Goal: Transaction & Acquisition: Purchase product/service

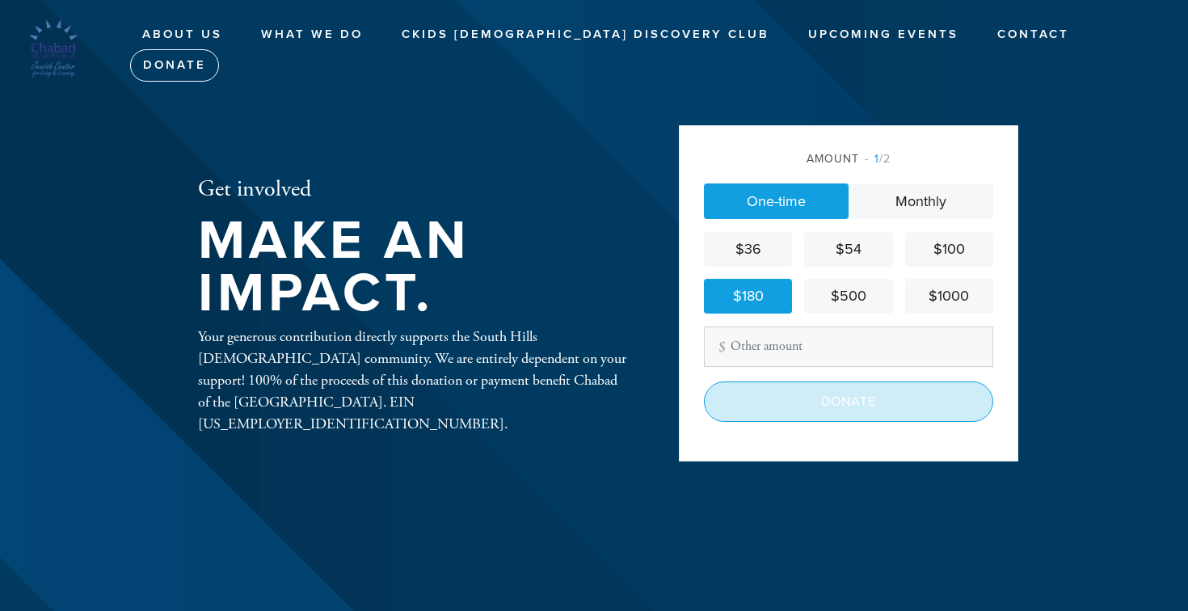
click at [791, 407] on input "Donate" at bounding box center [848, 401] width 289 height 40
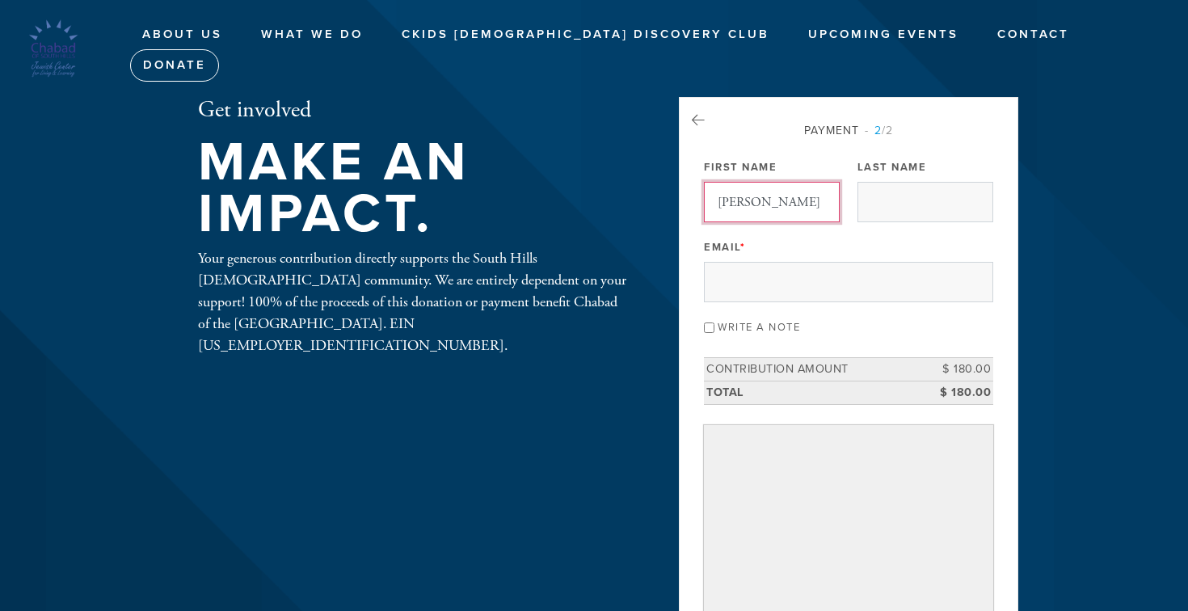
type input "Sue"
type input "Pilososph"
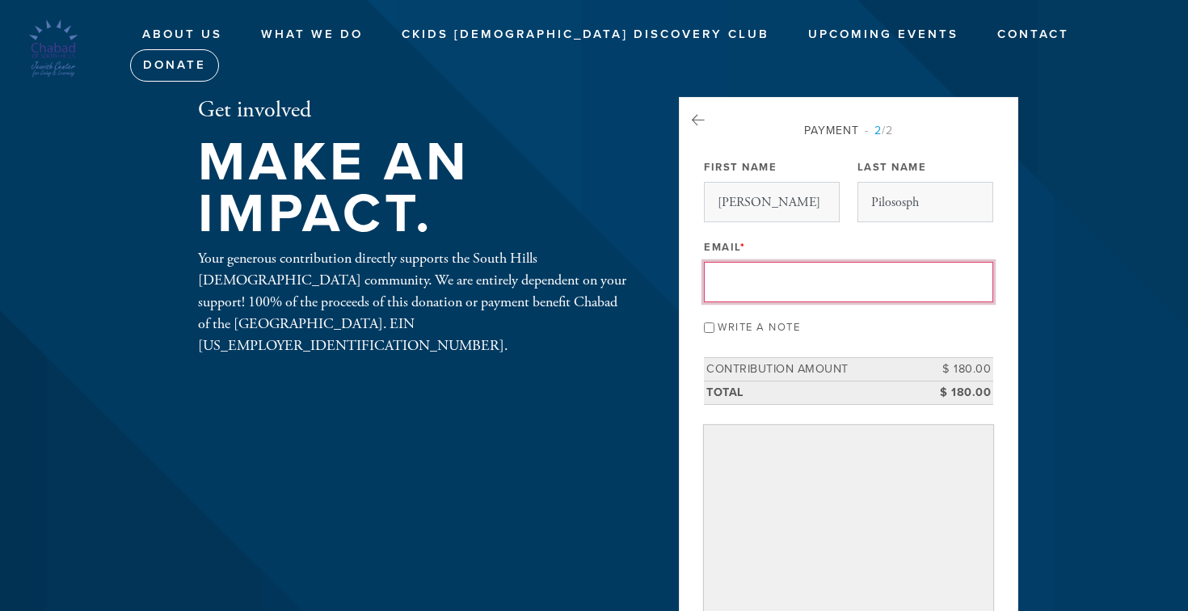
type input "spilossoph@gmail.com"
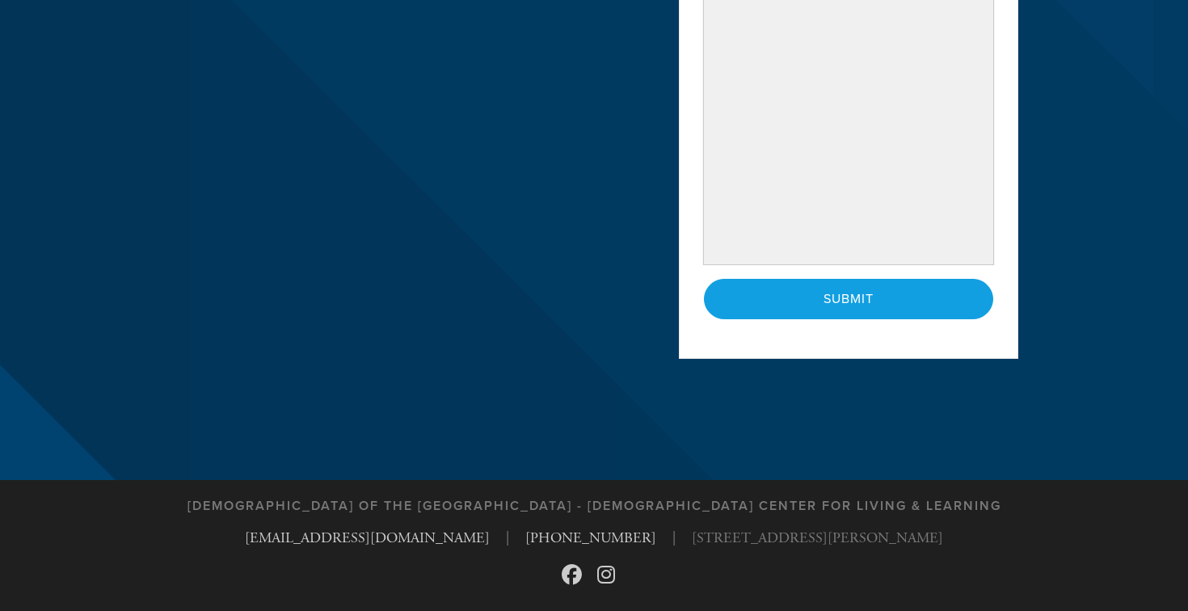
scroll to position [743, 0]
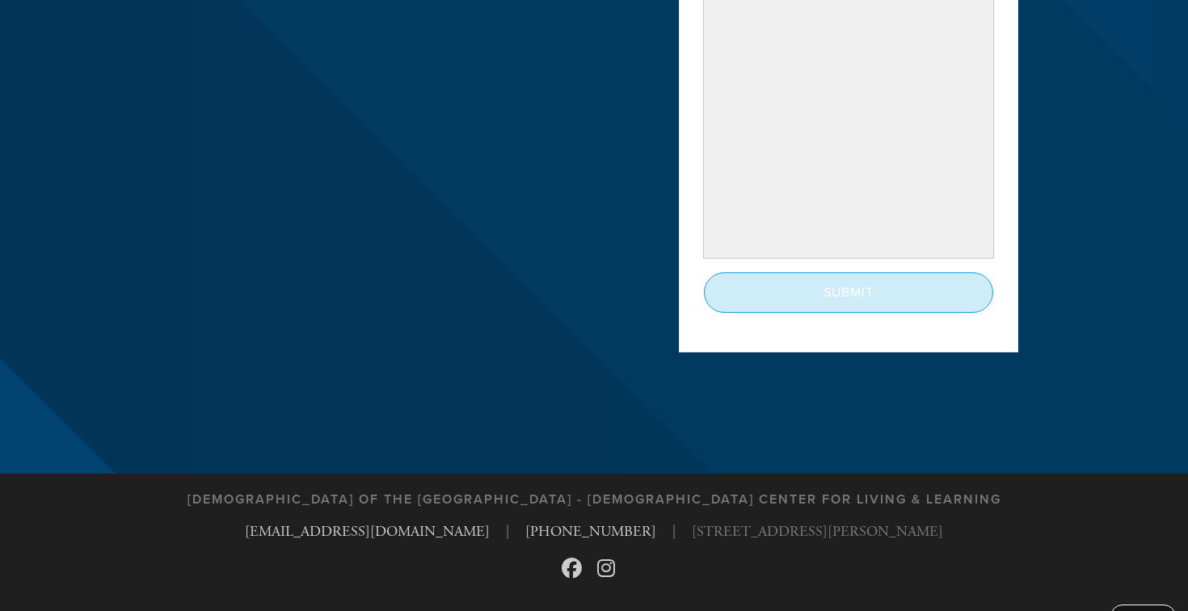
click at [846, 299] on input "Submit" at bounding box center [848, 292] width 289 height 40
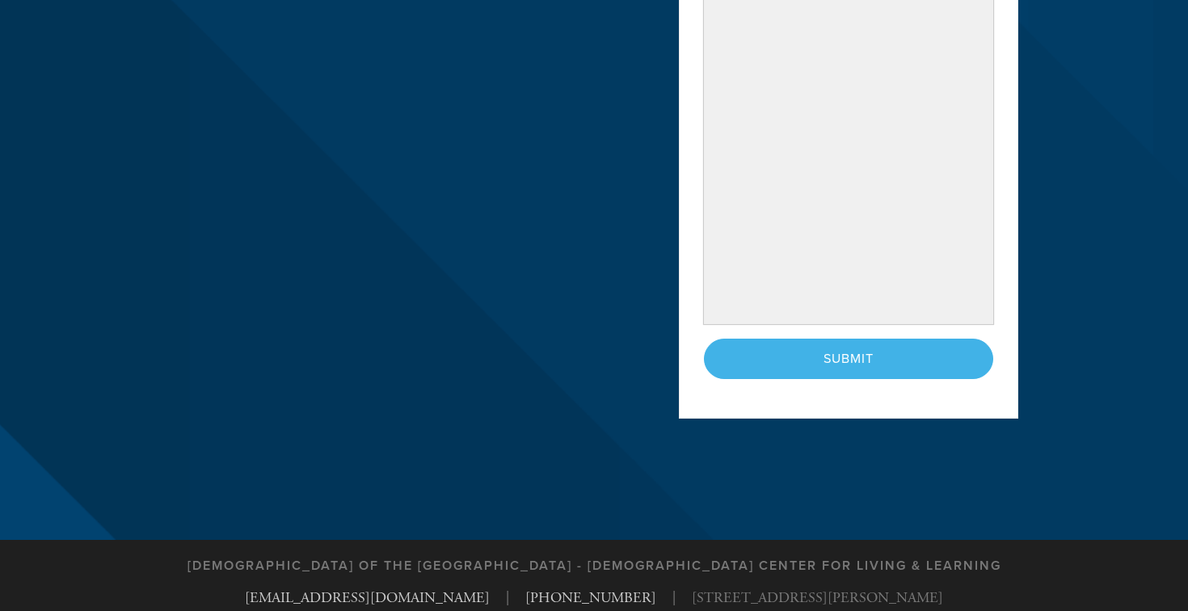
scroll to position [677, 0]
click at [783, 352] on div "< Previous Page Submit" at bounding box center [848, 358] width 289 height 40
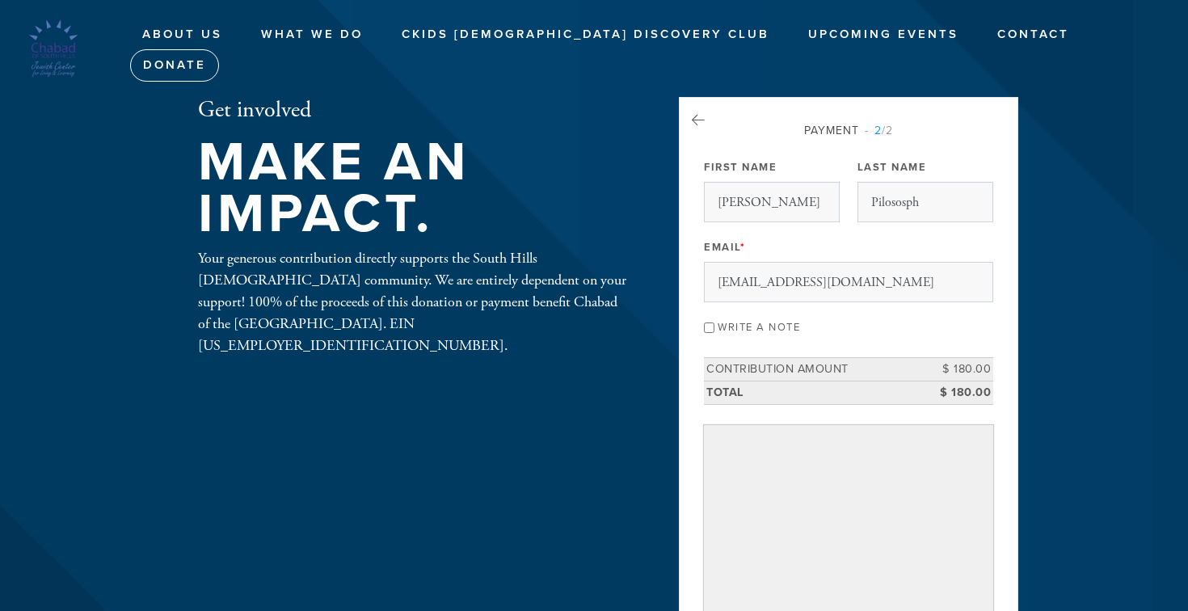
scroll to position [0, 0]
click at [698, 121] on icon at bounding box center [698, 120] width 13 height 15
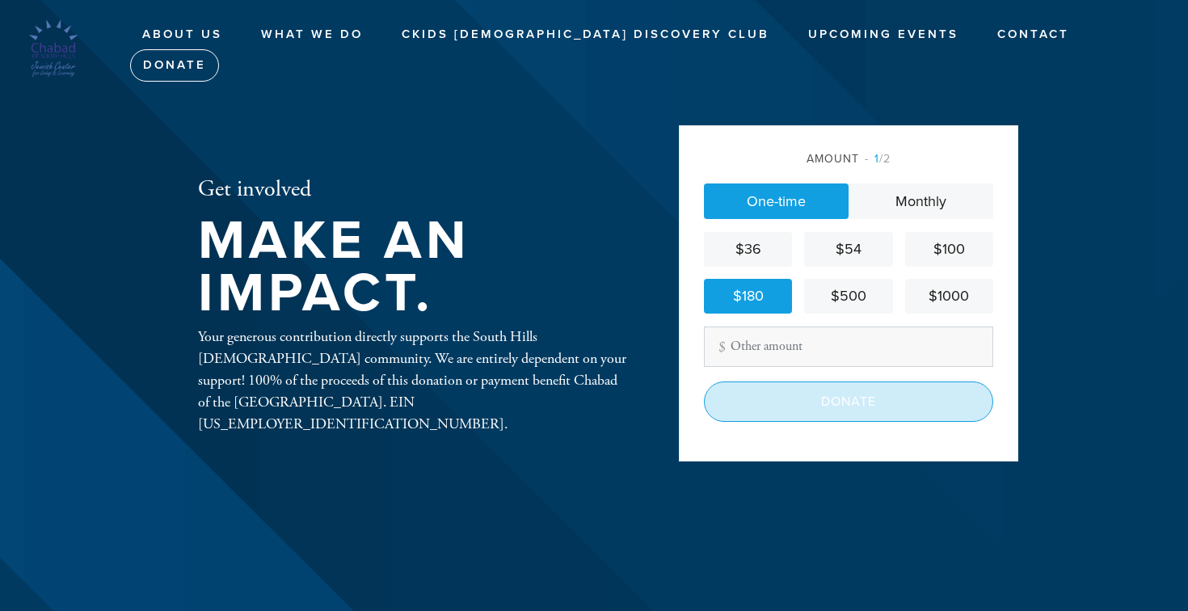
click at [894, 398] on input "Donate" at bounding box center [848, 401] width 289 height 40
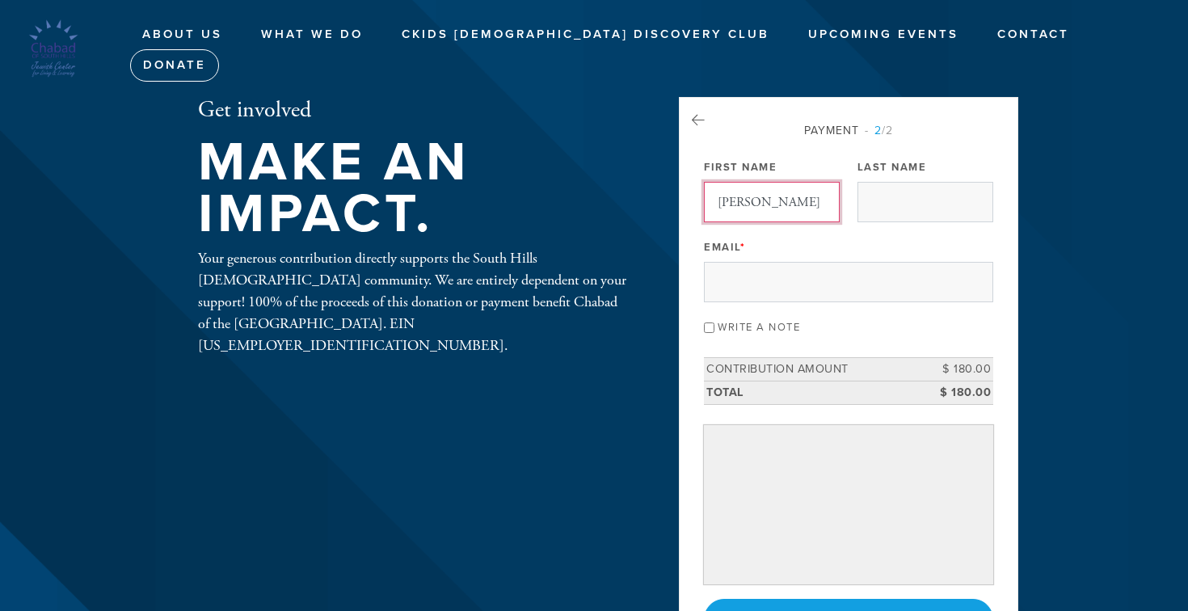
type input "Sue"
type input "Pilossoph"
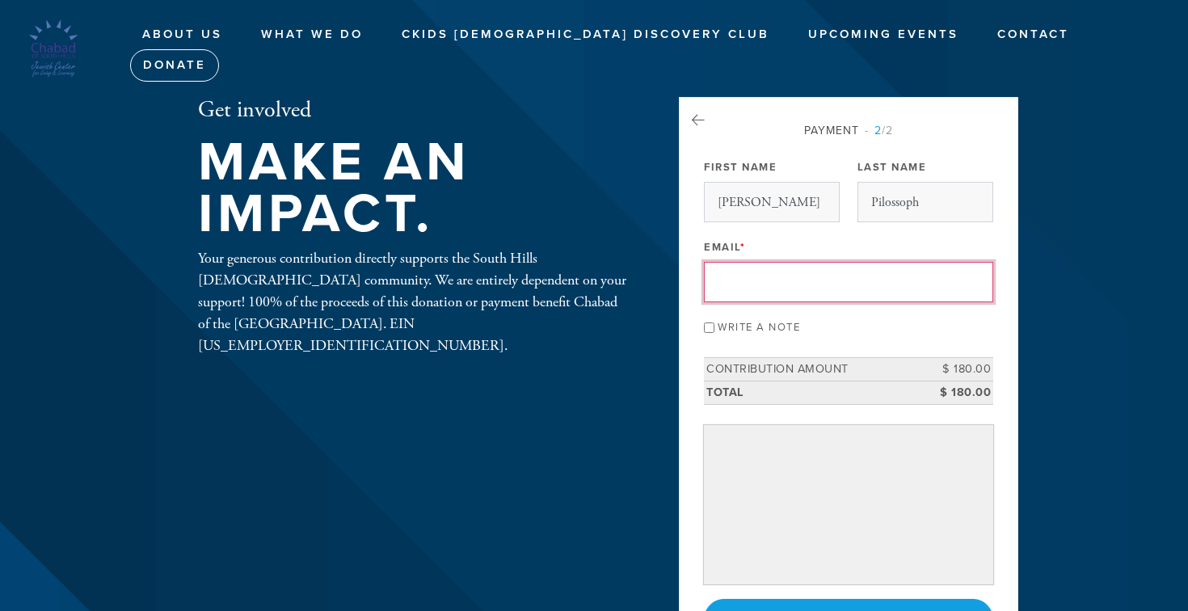
type input "[EMAIL_ADDRESS][DOMAIN_NAME]"
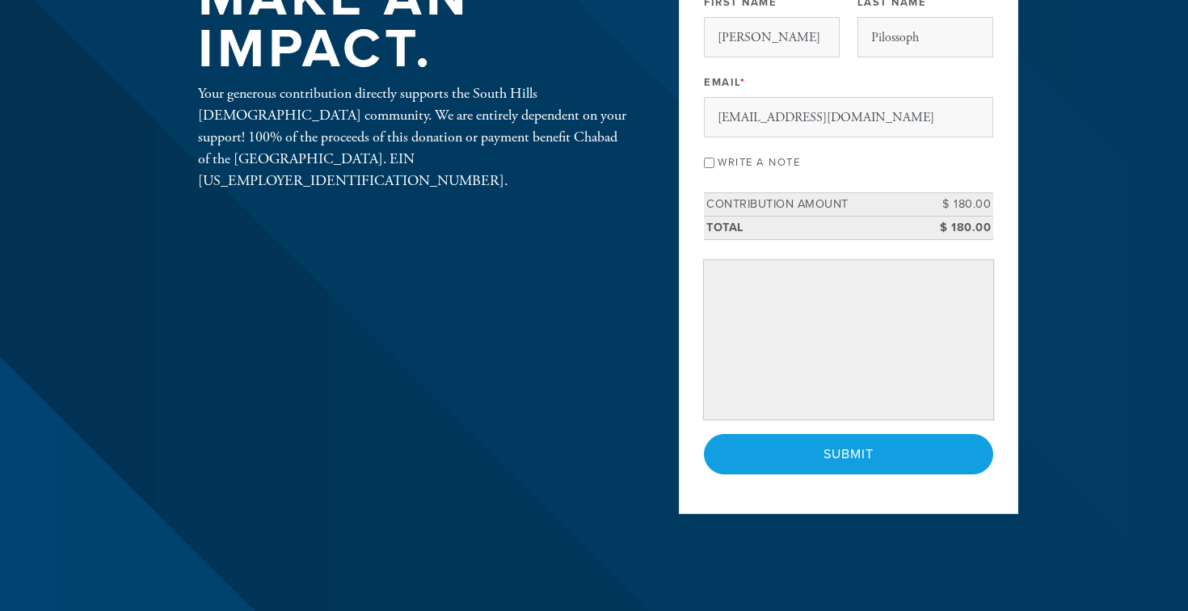
scroll to position [170, 0]
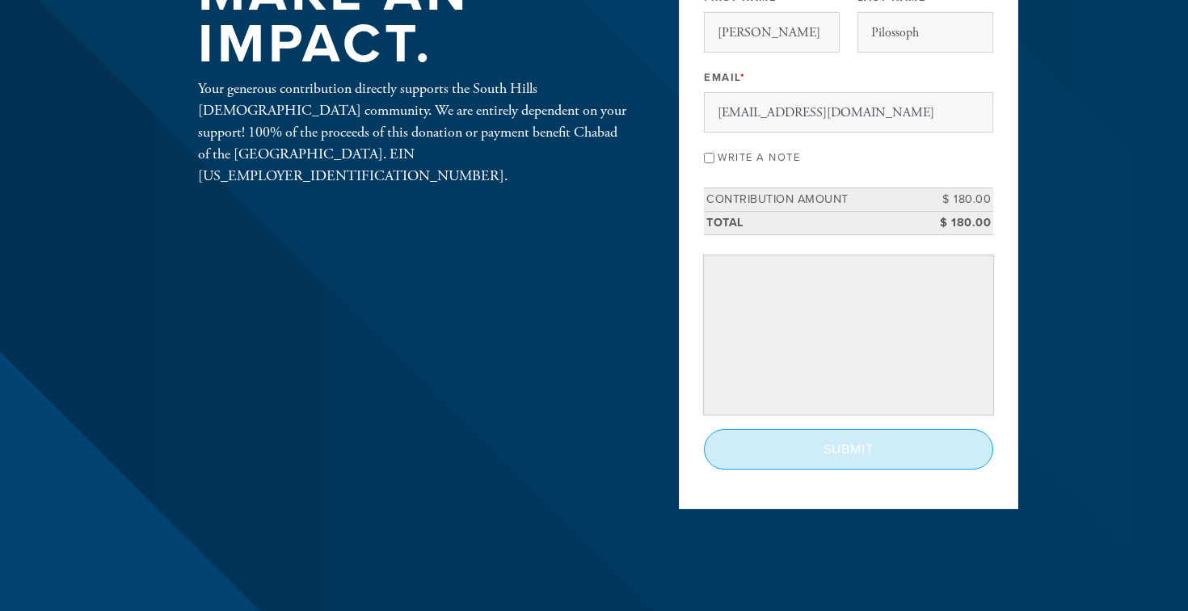
click at [793, 448] on input "Submit" at bounding box center [848, 449] width 289 height 40
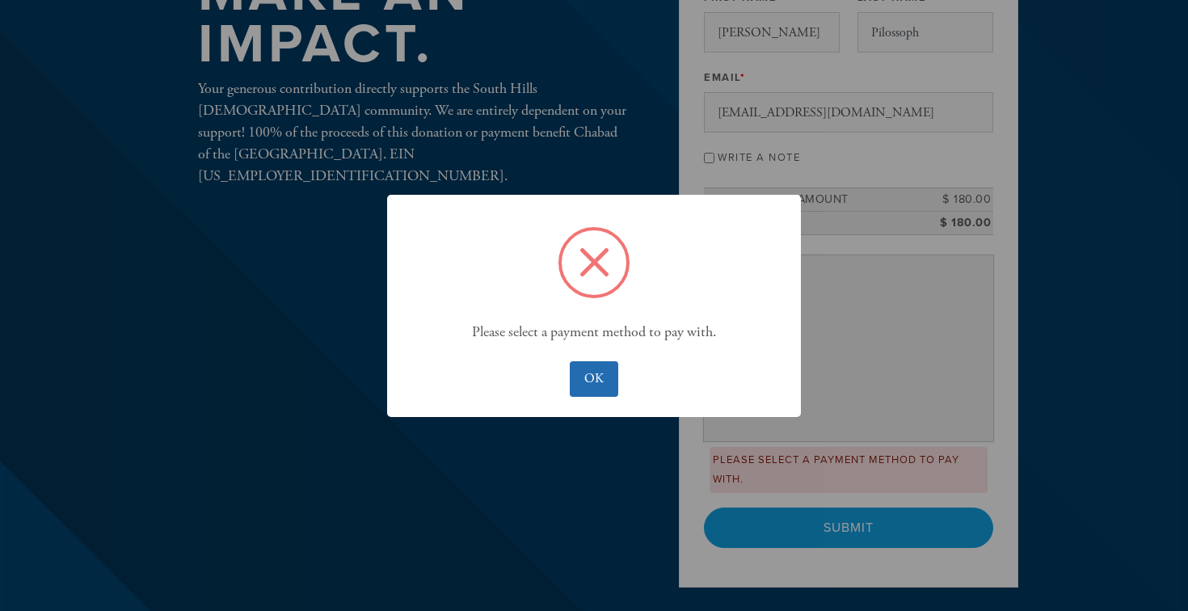
click at [600, 377] on button "OK" at bounding box center [594, 379] width 48 height 36
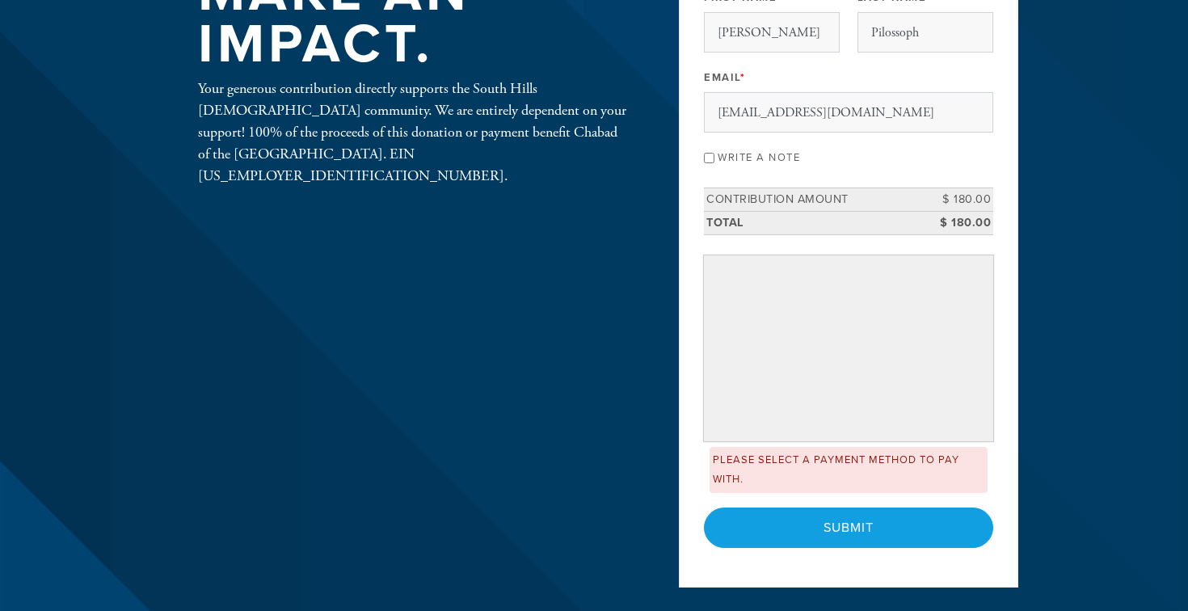
scroll to position [281, 0]
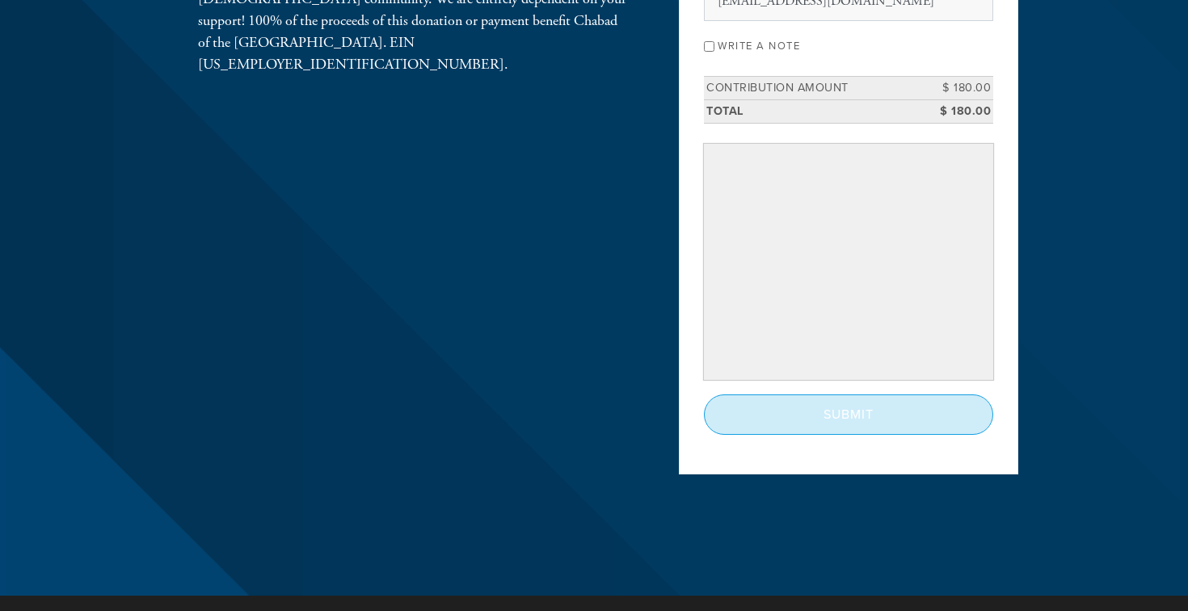
click at [843, 409] on input "Submit" at bounding box center [848, 414] width 289 height 40
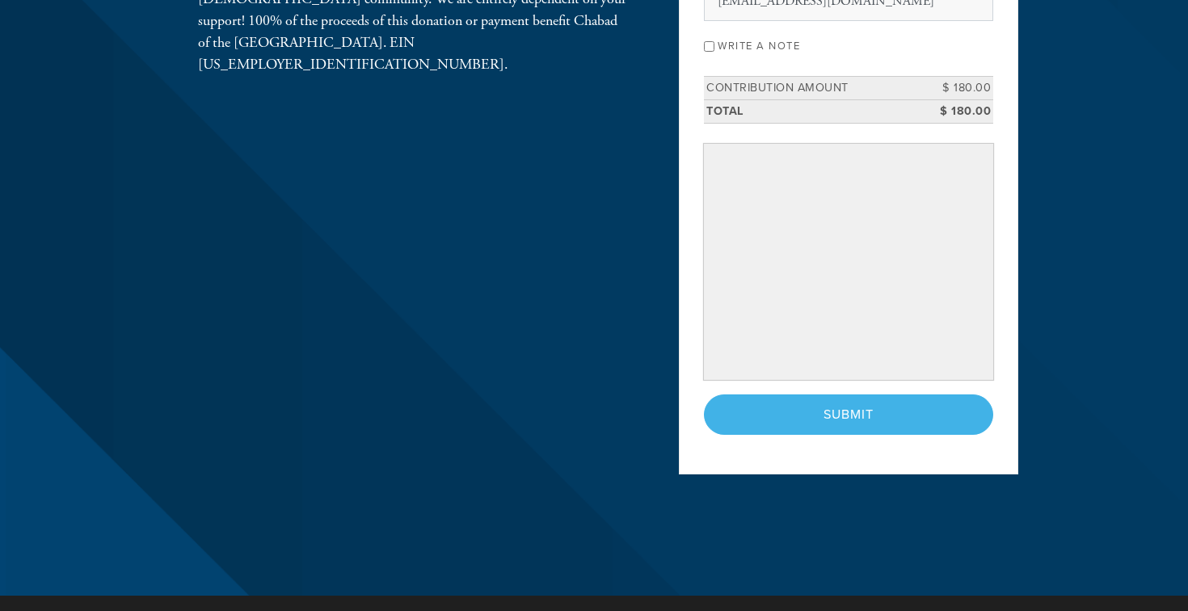
click at [708, 48] on input "Write a note" at bounding box center [709, 46] width 11 height 11
checkbox input "true"
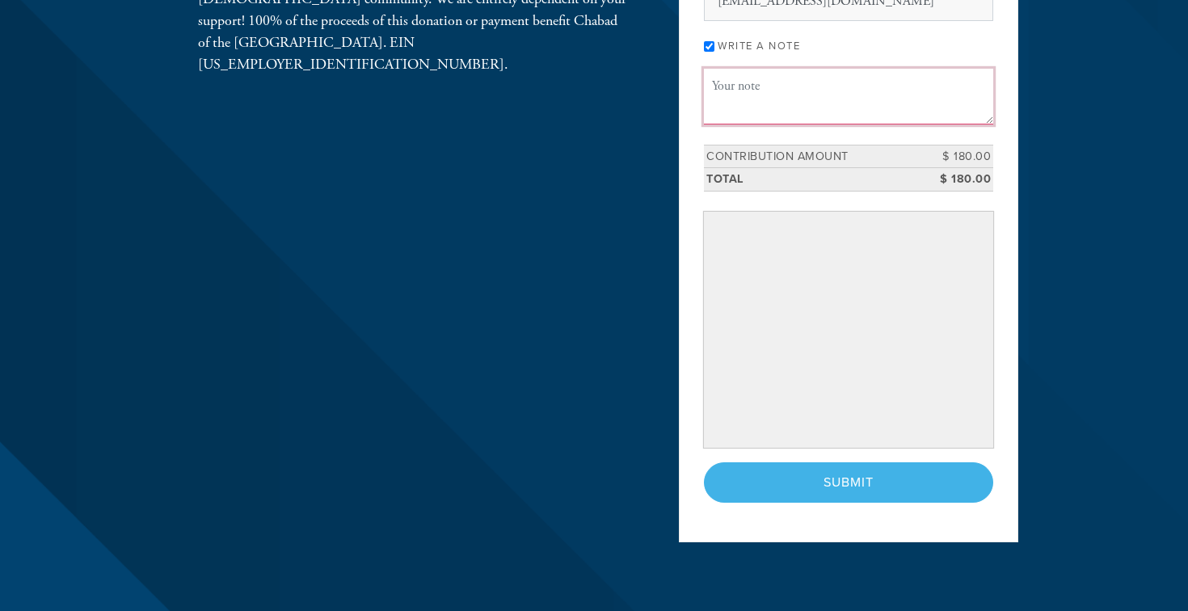
click at [749, 100] on textarea "Message or dedication" at bounding box center [848, 96] width 289 height 55
type textarea "I"
type textarea "Happy Birthday, [PERSON_NAME]!"
click at [793, 484] on div "< Previous Page Submit" at bounding box center [848, 482] width 289 height 40
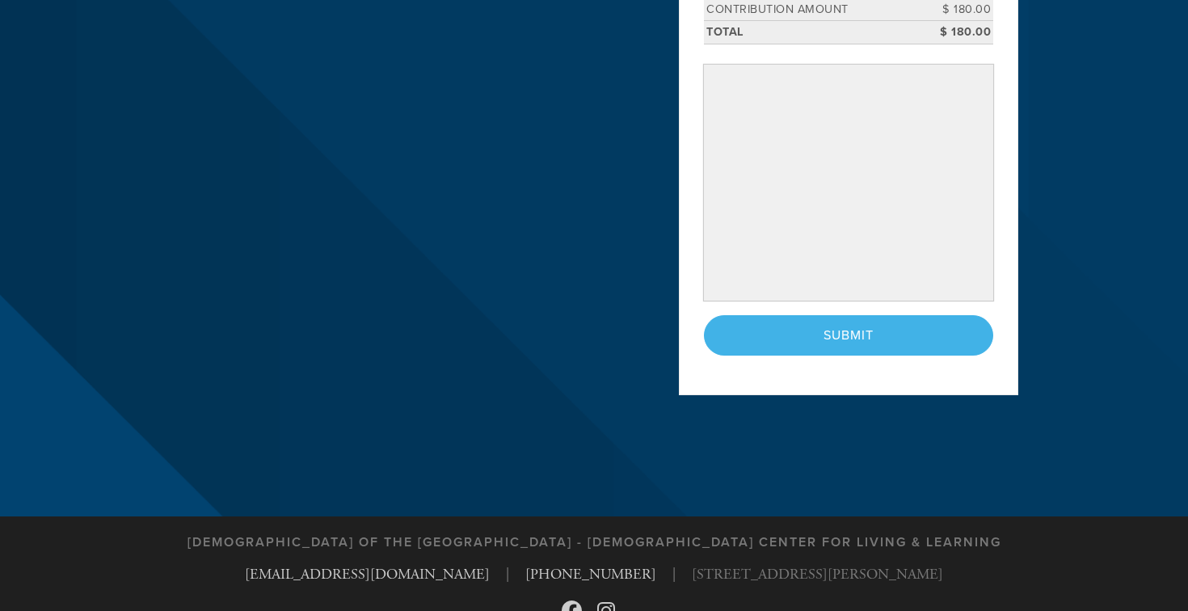
scroll to position [443, 0]
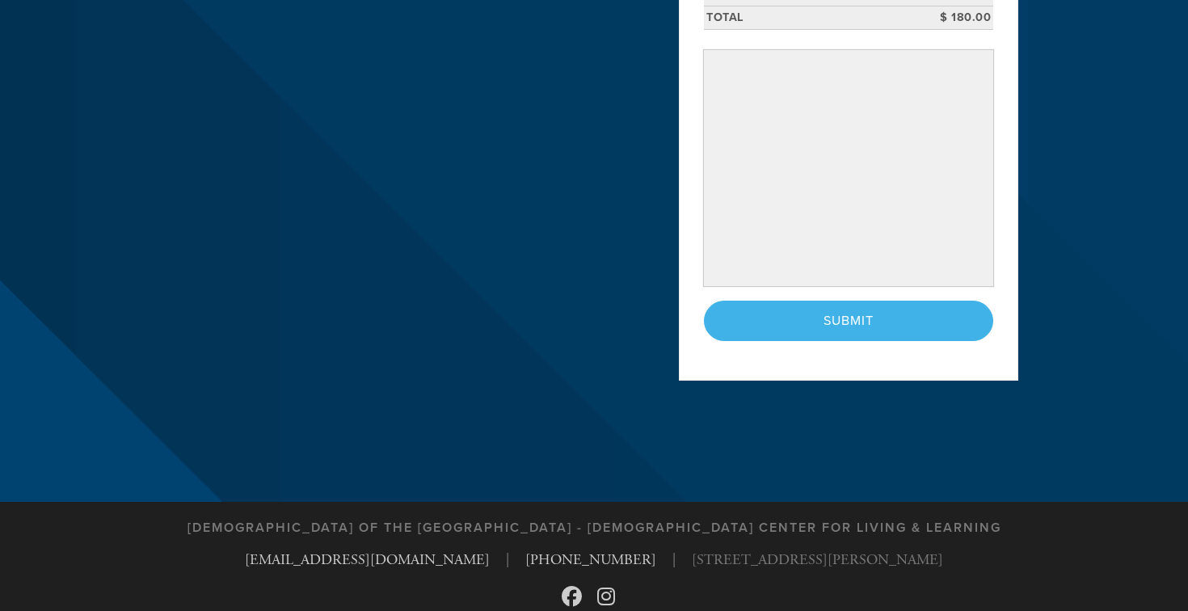
click at [831, 324] on div "< Previous Page Submit" at bounding box center [848, 321] width 289 height 40
click at [924, 369] on div "Payment 2 /2 Payment Processor Pay Later Credit Card First Name Sue Last Name P…" at bounding box center [848, 17] width 339 height 726
click at [867, 316] on div "< Previous Page Submit" at bounding box center [848, 321] width 289 height 40
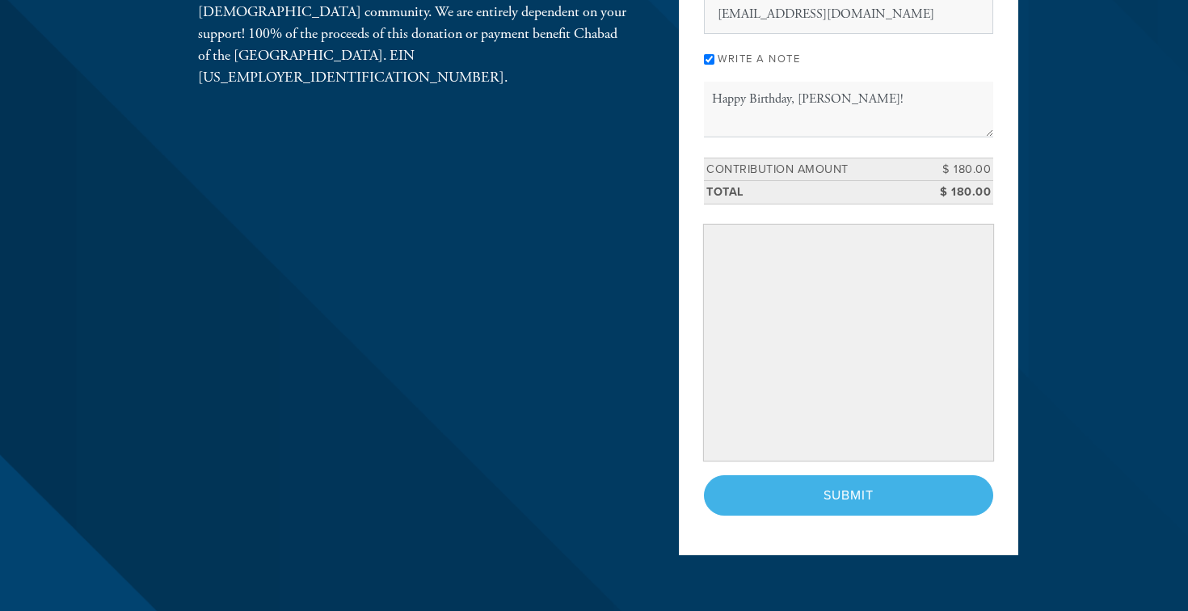
scroll to position [269, 0]
click at [864, 494] on div "< Previous Page Submit" at bounding box center [848, 494] width 289 height 40
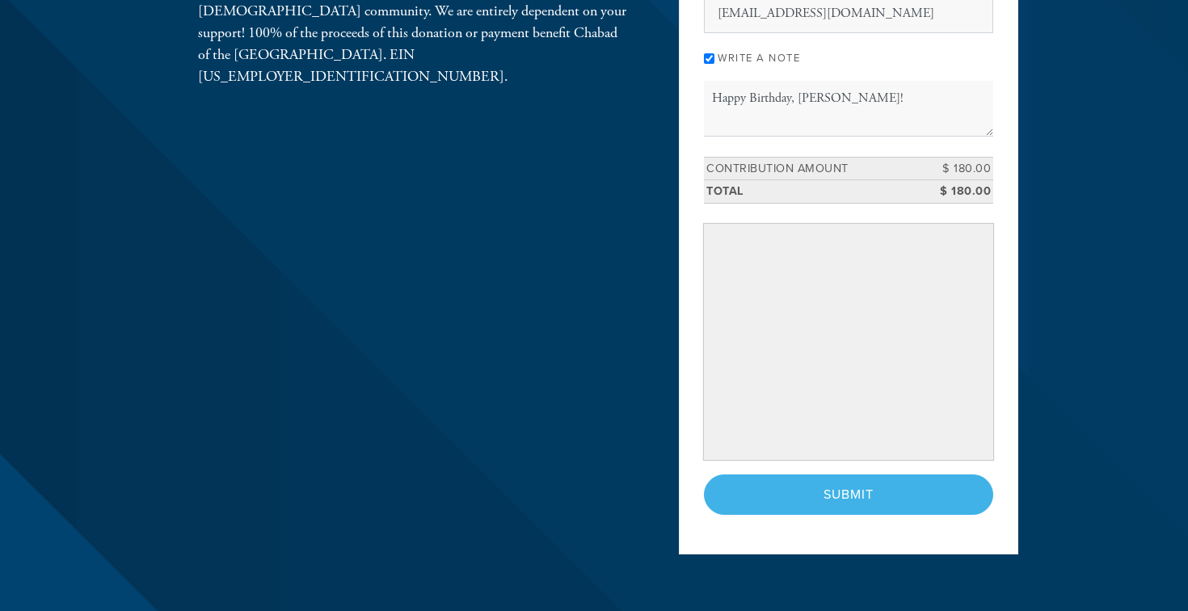
click at [864, 494] on div "< Previous Page Submit" at bounding box center [848, 494] width 289 height 40
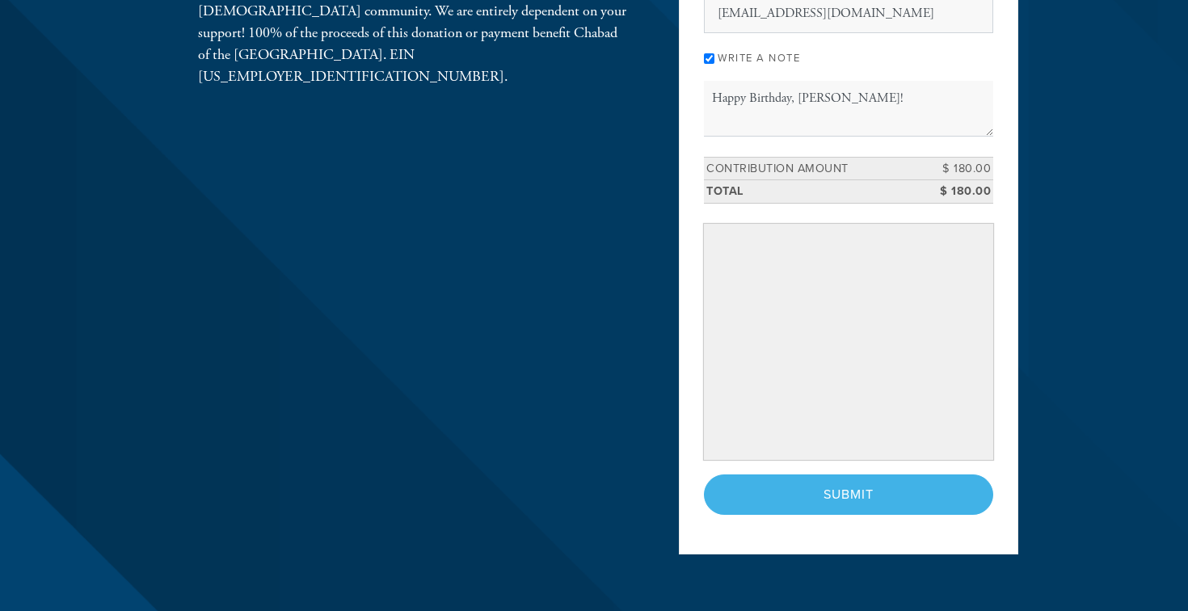
click at [864, 494] on div "< Previous Page Submit" at bounding box center [848, 494] width 289 height 40
click at [810, 545] on div "Payment 2 /2 Payment Processor Pay Later Credit Card First Name Sue Last Name P…" at bounding box center [848, 191] width 339 height 726
click at [825, 493] on div "< Previous Page Submit" at bounding box center [848, 494] width 289 height 40
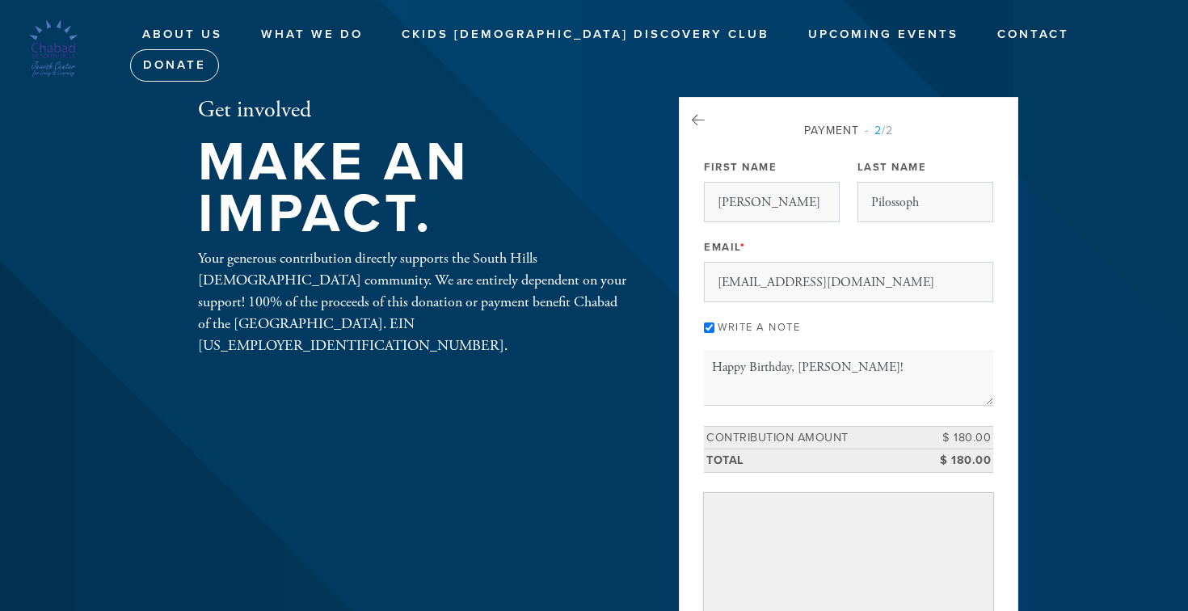
scroll to position [0, 0]
click at [696, 119] on icon at bounding box center [698, 120] width 13 height 15
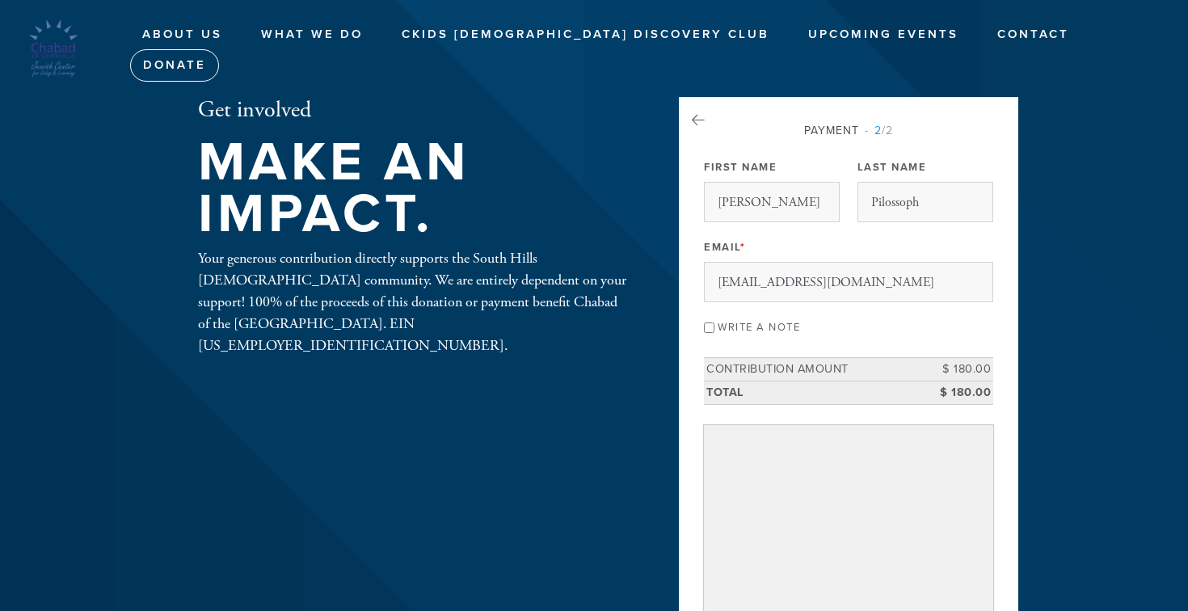
click at [712, 327] on input "Write a note" at bounding box center [709, 327] width 11 height 11
checkbox input "true"
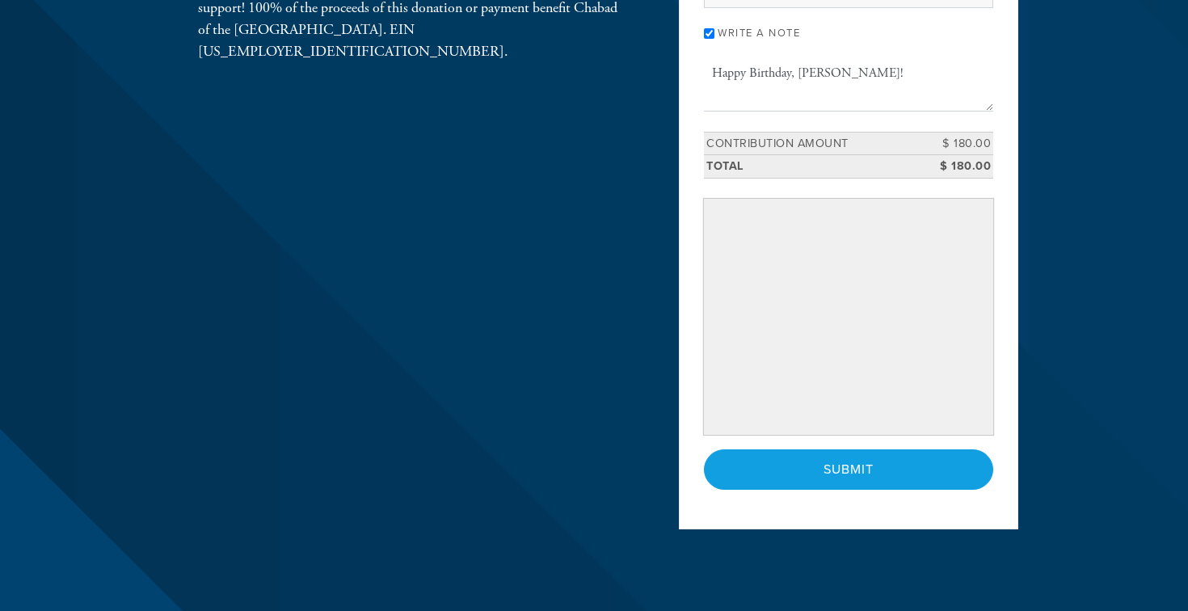
scroll to position [295, 0]
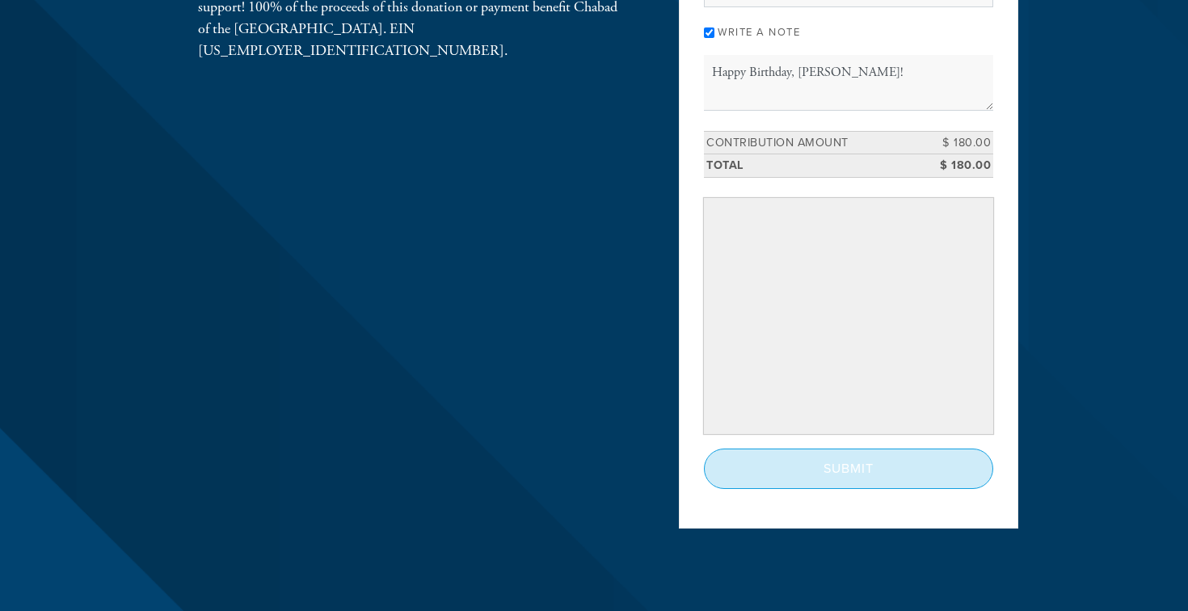
click at [822, 464] on input "Submit" at bounding box center [848, 468] width 289 height 40
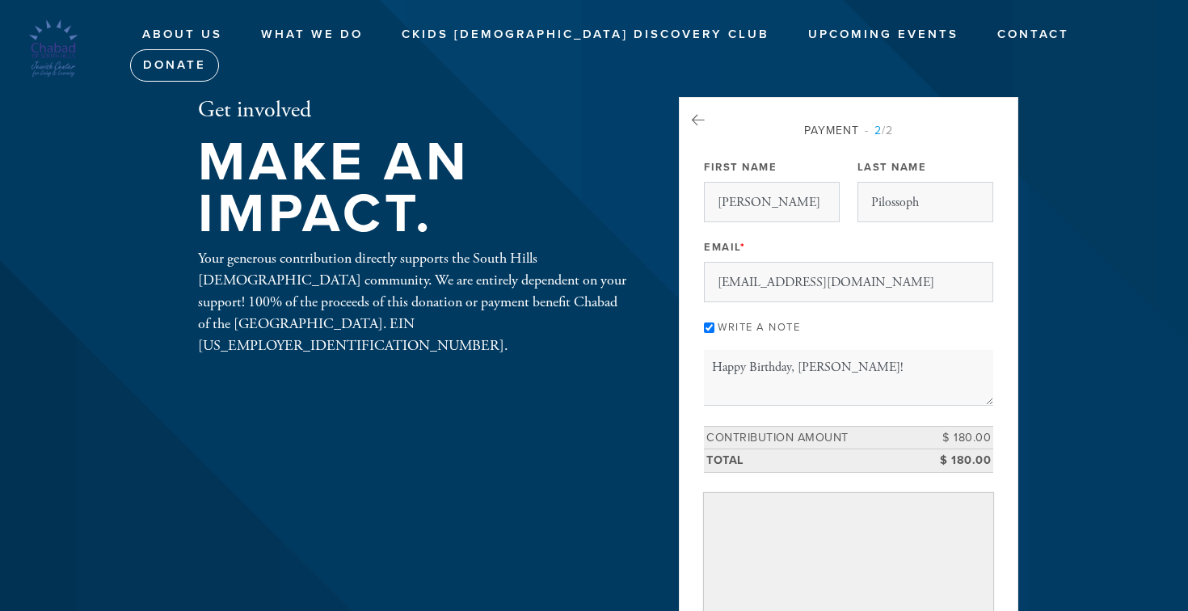
scroll to position [0, 0]
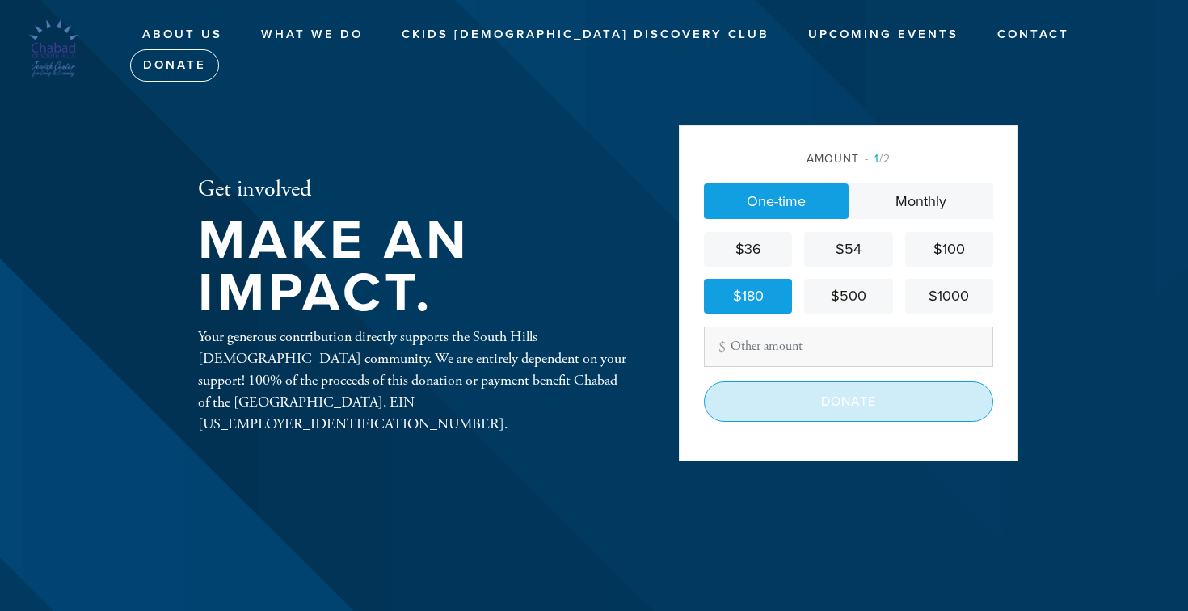
click at [785, 399] on input "Donate" at bounding box center [848, 401] width 289 height 40
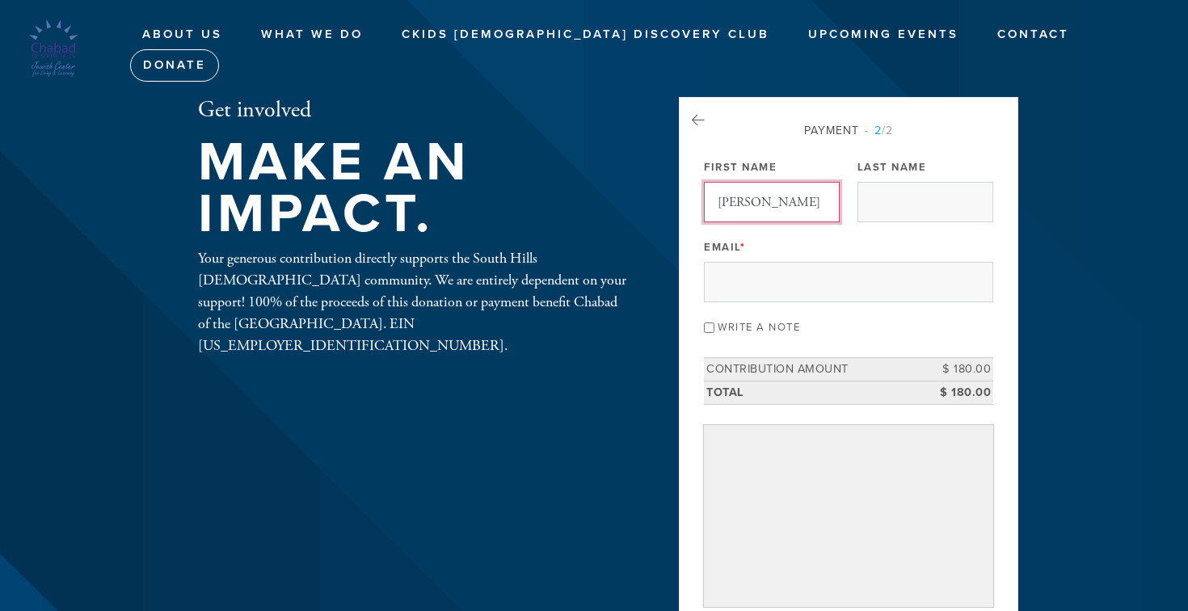
type input "[PERSON_NAME]"
type input "Pilossoph"
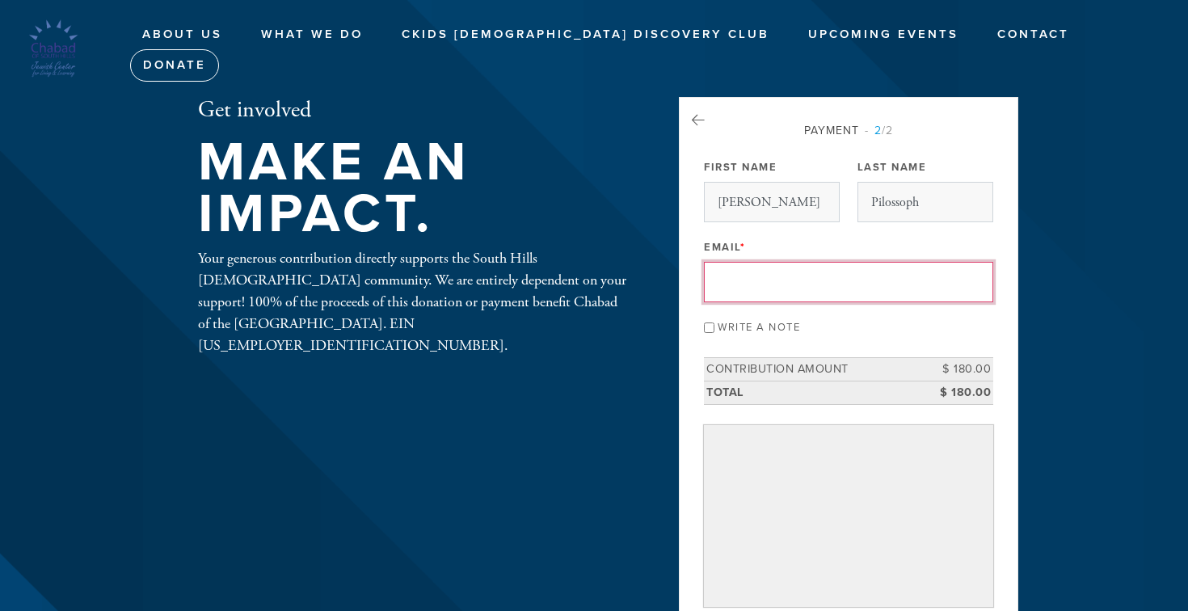
type input "[EMAIL_ADDRESS][DOMAIN_NAME]"
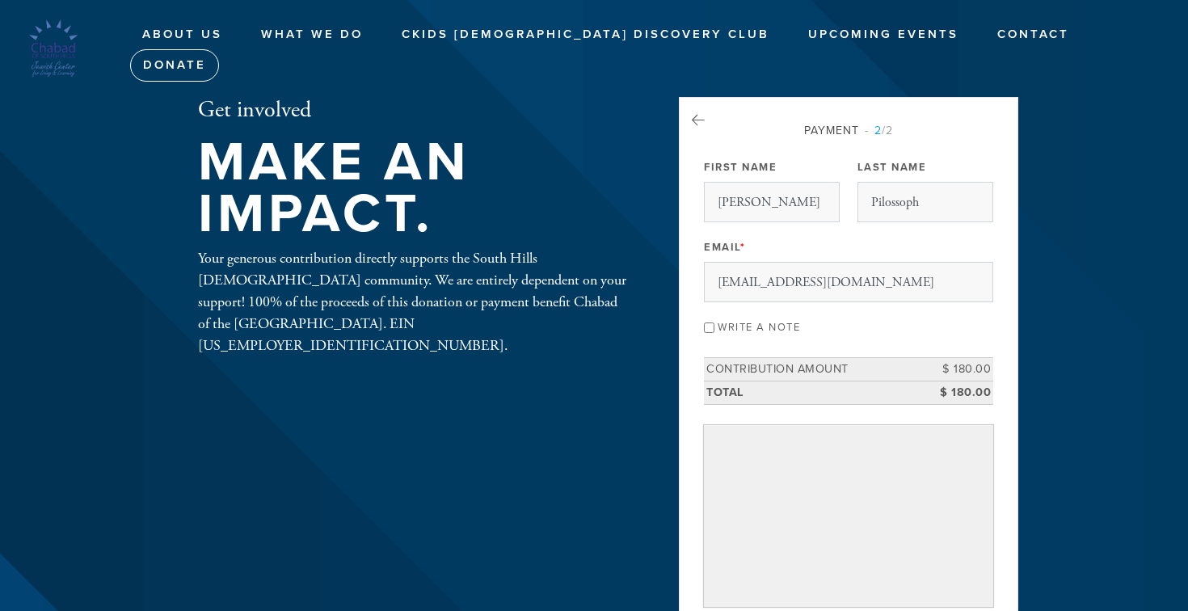
click at [713, 327] on input "Write a note" at bounding box center [709, 327] width 11 height 11
checkbox input "true"
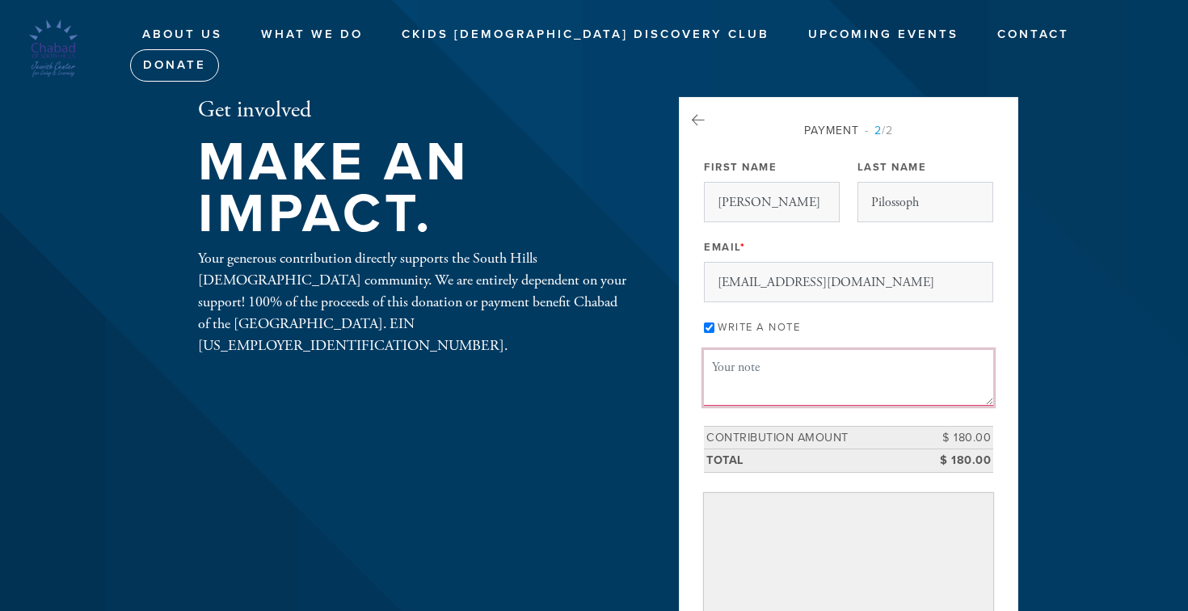
click at [737, 365] on textarea "Message or dedication" at bounding box center [848, 377] width 289 height 55
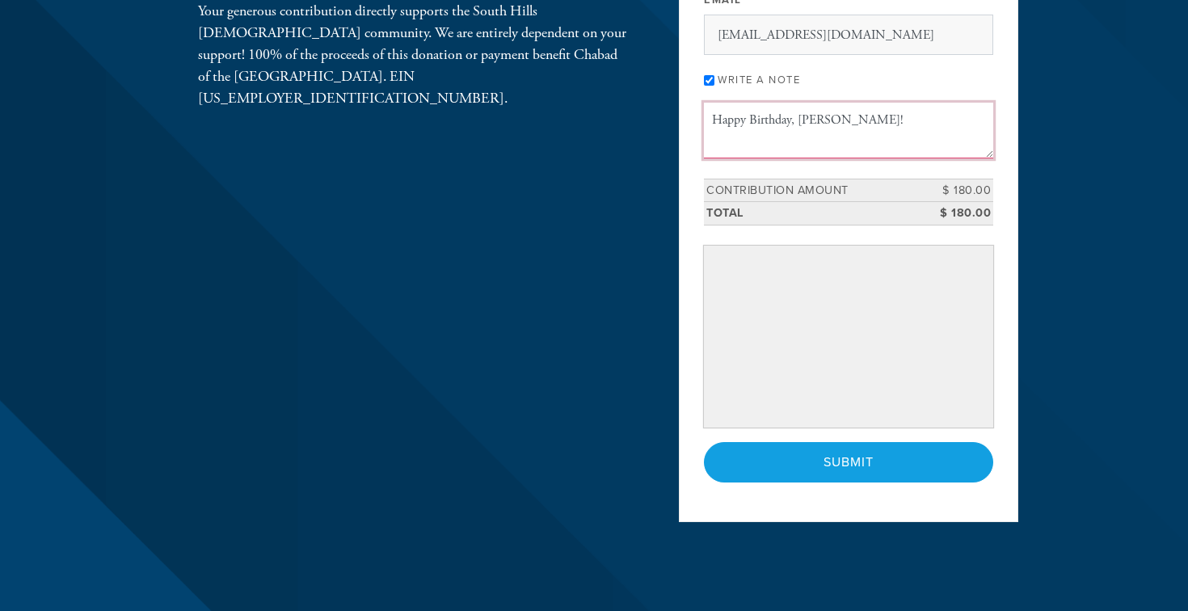
scroll to position [249, 0]
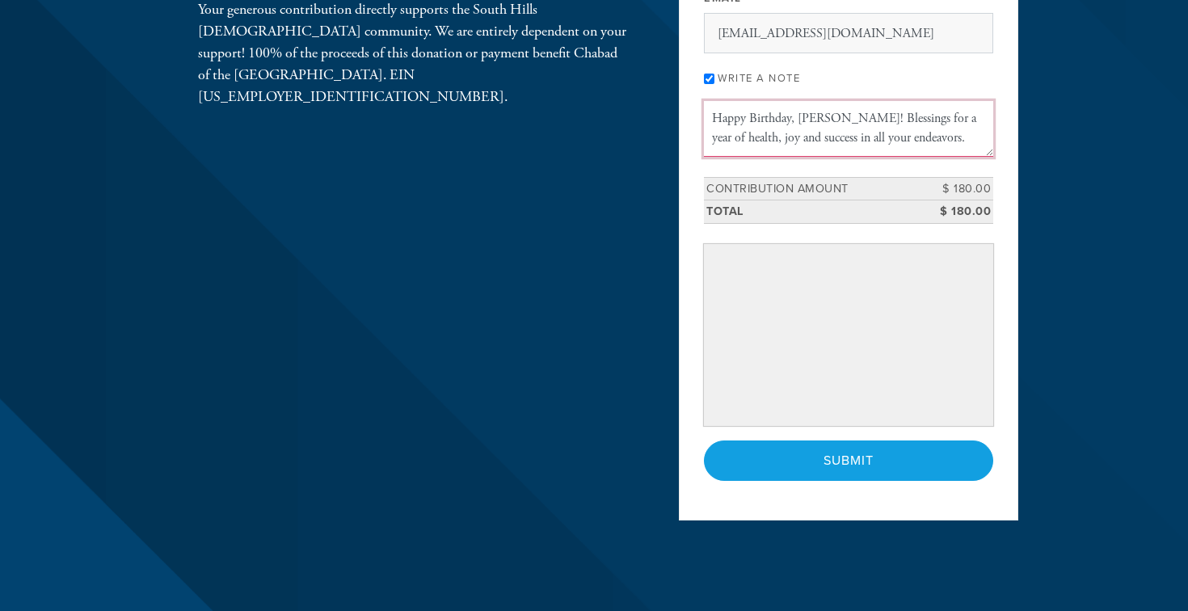
type textarea "Happy Birthday, [PERSON_NAME]! Blessings for a year of health, joy and success …"
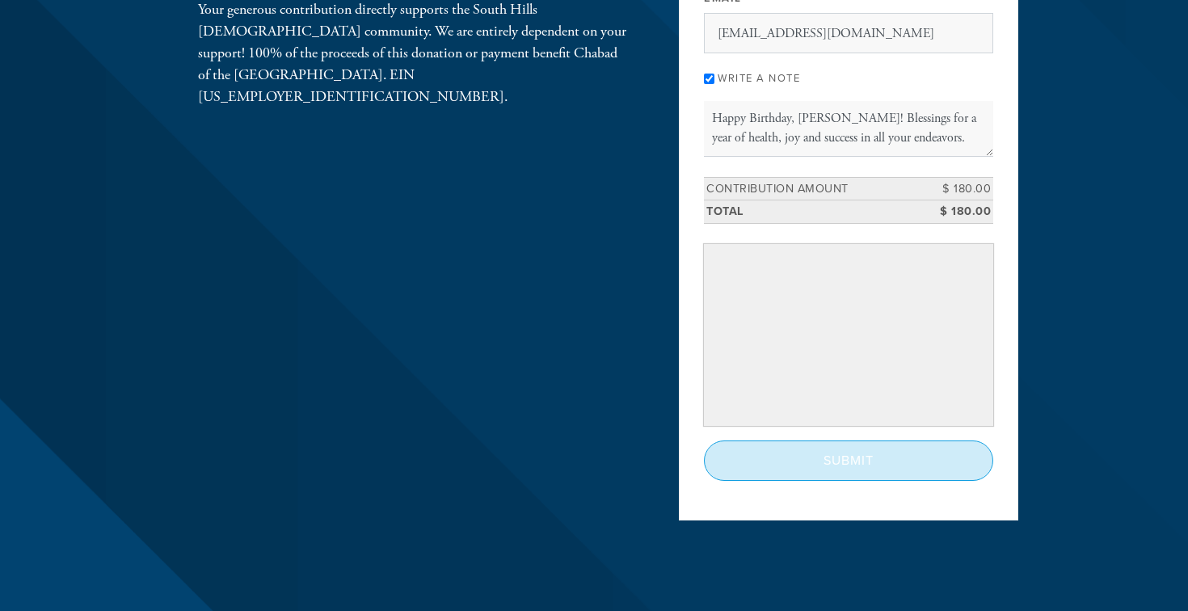
click at [811, 463] on input "Submit" at bounding box center [848, 460] width 289 height 40
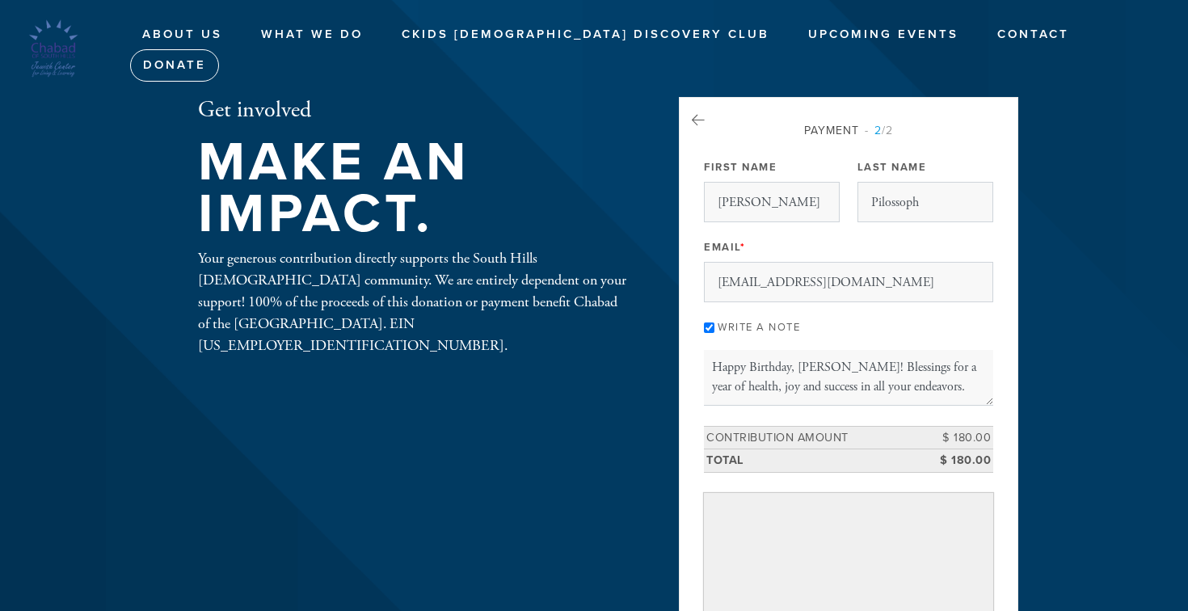
scroll to position [0, 0]
